Goal: Task Accomplishment & Management: Complete application form

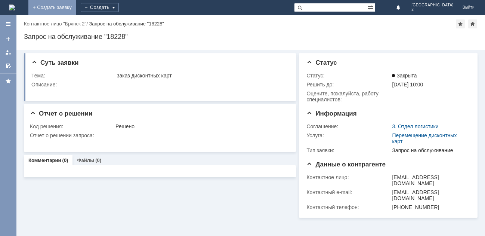
click at [76, 10] on link "+ Создать заявку" at bounding box center [52, 7] width 48 height 15
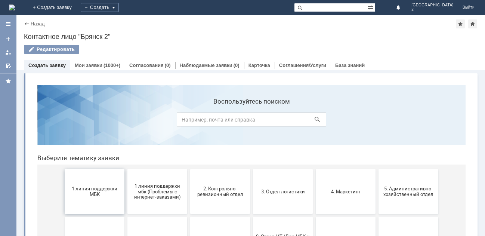
click at [87, 191] on span "1 линия поддержки МБК" at bounding box center [94, 191] width 55 height 11
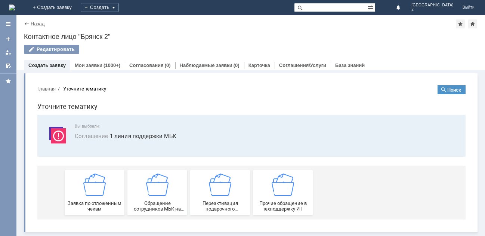
click at [87, 191] on img at bounding box center [94, 184] width 22 height 22
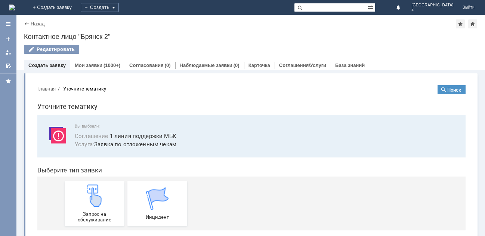
click at [87, 191] on img at bounding box center [94, 195] width 22 height 22
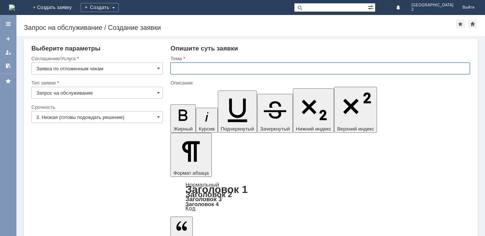
click at [203, 66] on input "text" at bounding box center [320, 68] width 300 height 12
type input "отл чек Бр2"
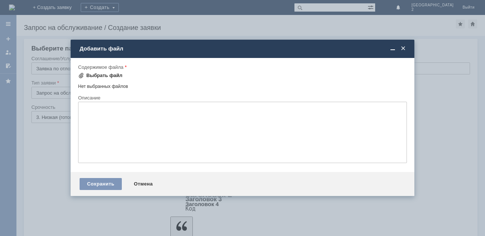
click at [100, 71] on div "Выбрать файл" at bounding box center [100, 75] width 44 height 9
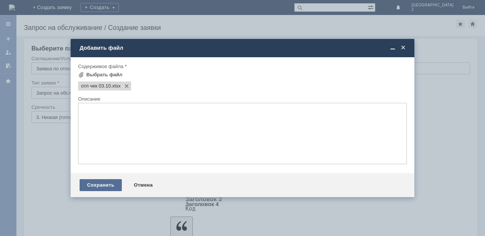
click at [96, 187] on div "Сохранить" at bounding box center [101, 185] width 42 height 12
